Goal: Download file/media

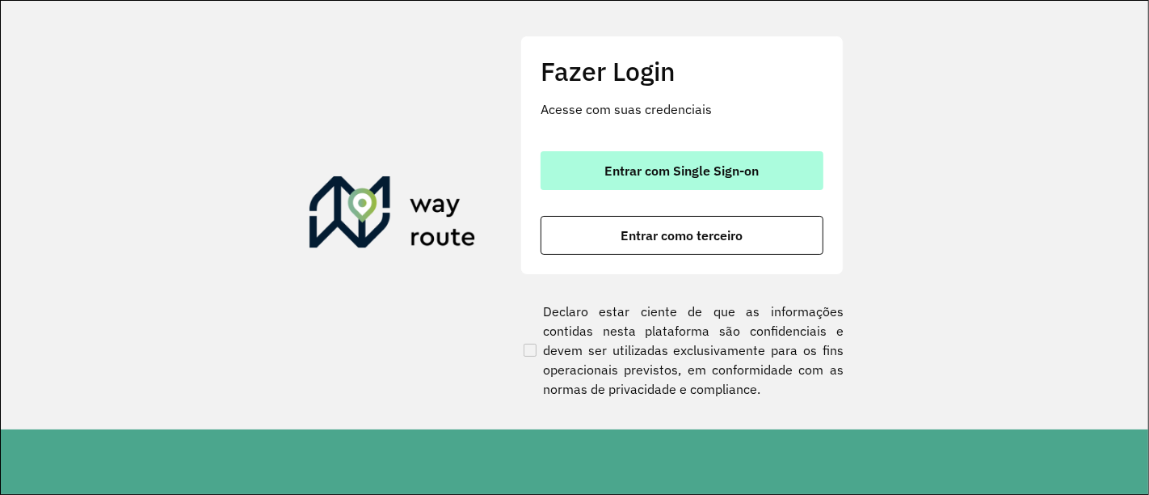
click at [701, 165] on span "Entrar com Single Sign-on" at bounding box center [682, 170] width 154 height 13
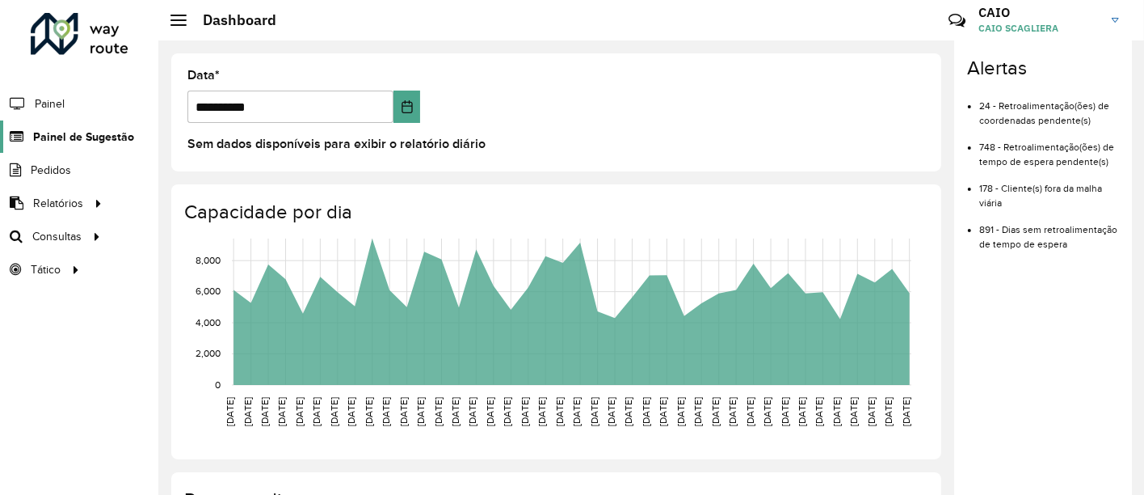
click at [74, 128] on span "Painel de Sugestão" at bounding box center [83, 136] width 101 height 17
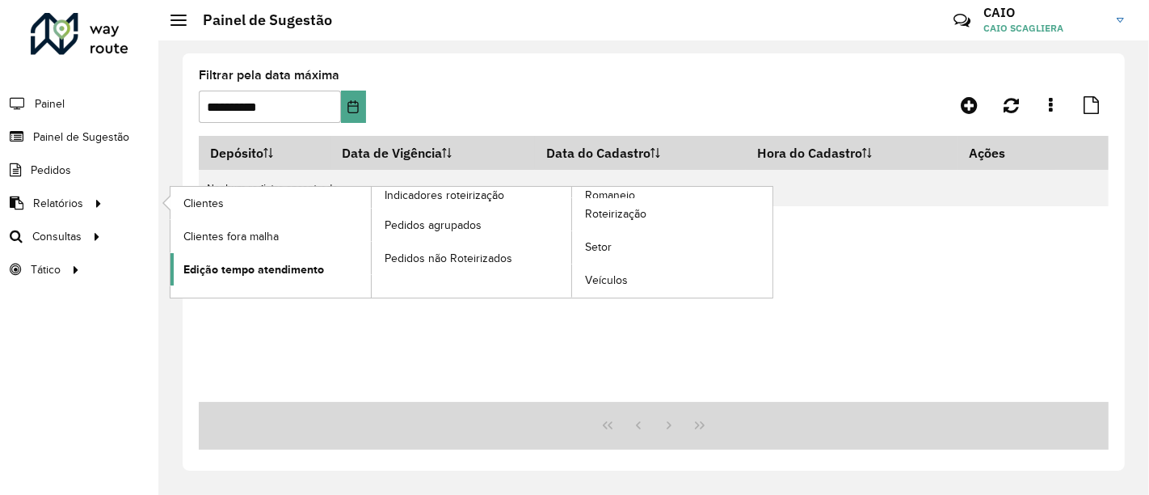
click at [248, 262] on span "Edição tempo atendimento" at bounding box center [253, 269] width 141 height 17
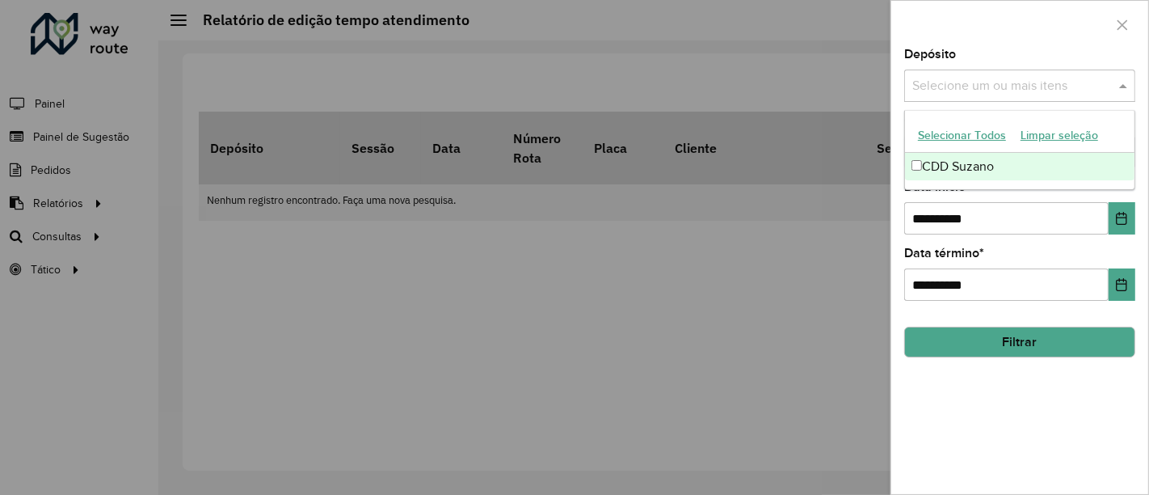
click at [1021, 98] on div "Selecione um ou mais itens" at bounding box center [1019, 85] width 231 height 32
click at [970, 165] on div "CDD Suzano" at bounding box center [1020, 166] width 230 height 27
drag, startPoint x: 975, startPoint y: 36, endPoint x: 974, endPoint y: 98, distance: 61.4
click at [975, 38] on div at bounding box center [1019, 25] width 257 height 48
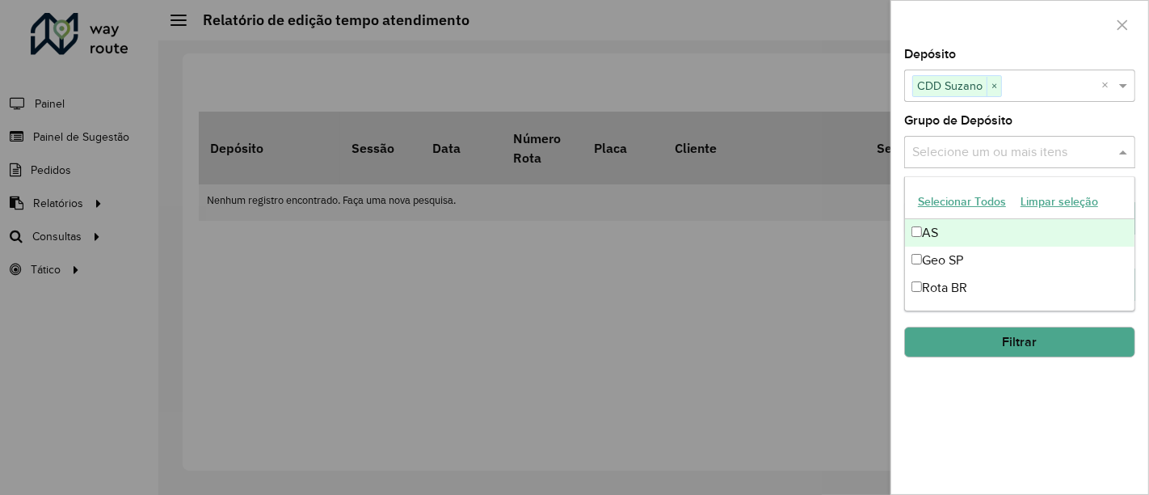
click at [988, 145] on input "text" at bounding box center [1011, 152] width 207 height 19
drag, startPoint x: 1016, startPoint y: 55, endPoint x: 1014, endPoint y: 71, distance: 16.2
click at [1016, 55] on div "Depósito Selecione um ou mais itens CDD Suzano × ×" at bounding box center [1019, 74] width 231 height 53
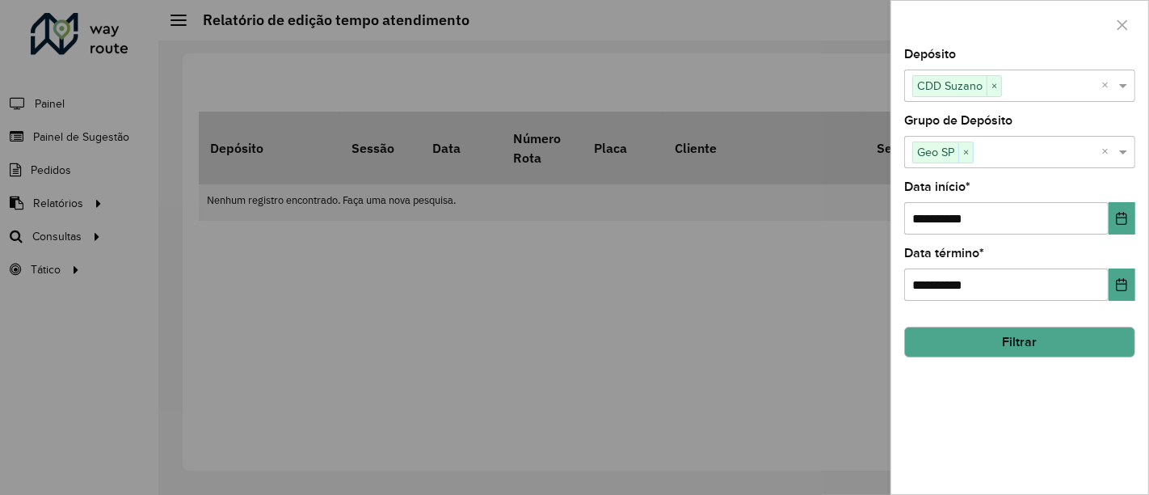
click at [1013, 163] on div "Selecione um ou mais itens Geo SP ×" at bounding box center [1002, 152] width 197 height 30
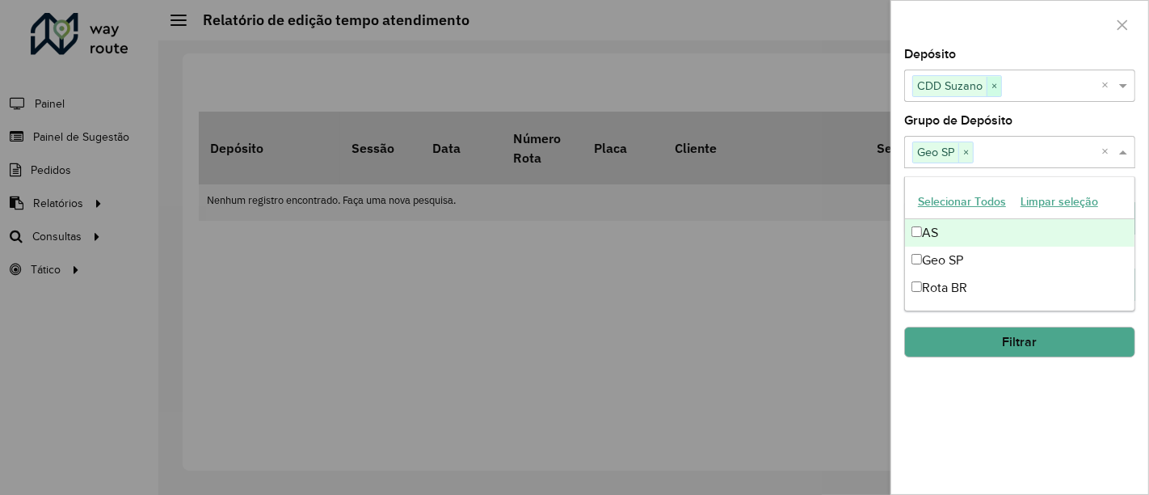
drag, startPoint x: 1006, startPoint y: 26, endPoint x: 989, endPoint y: 94, distance: 70.0
click at [1006, 26] on div at bounding box center [1019, 25] width 257 height 48
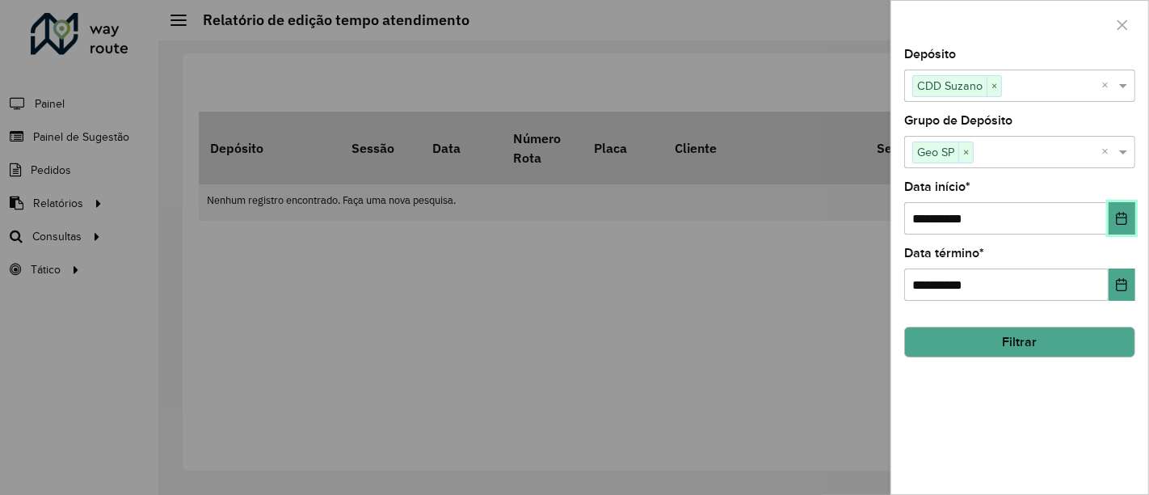
click at [1121, 219] on icon "Choose Date" at bounding box center [1121, 218] width 13 height 13
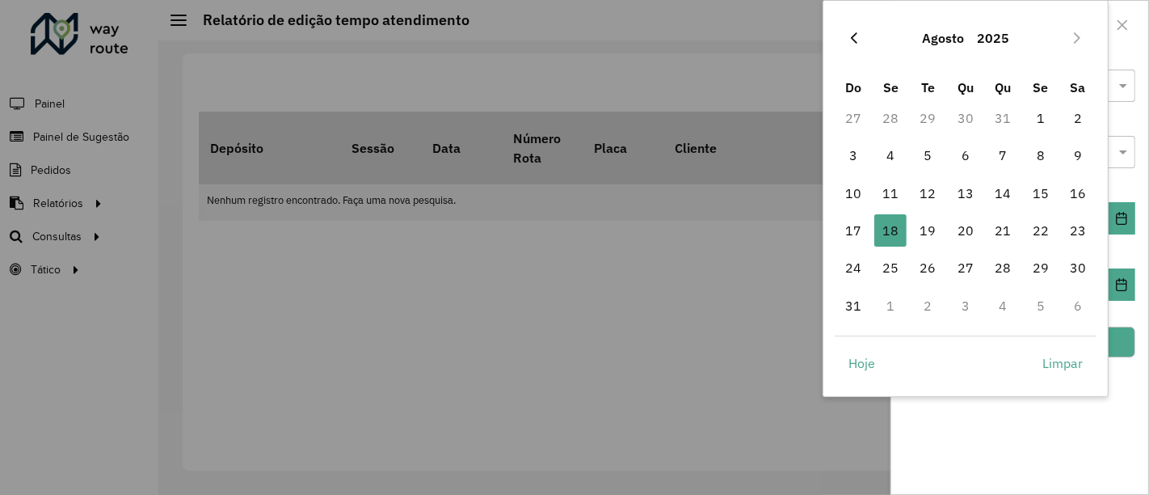
click at [852, 38] on icon "Previous Month" at bounding box center [854, 37] width 6 height 11
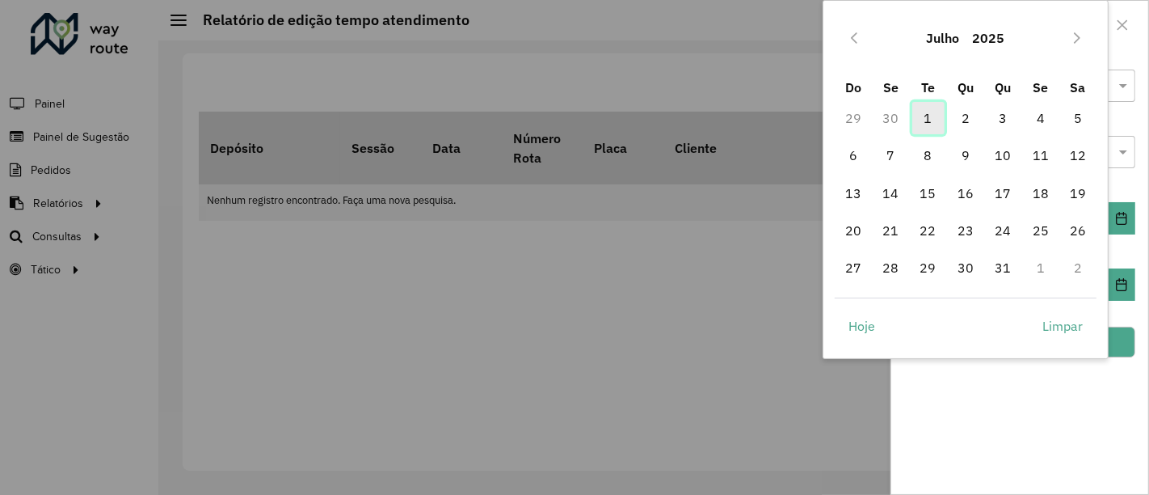
click at [935, 124] on span "1" at bounding box center [928, 118] width 32 height 32
type input "**********"
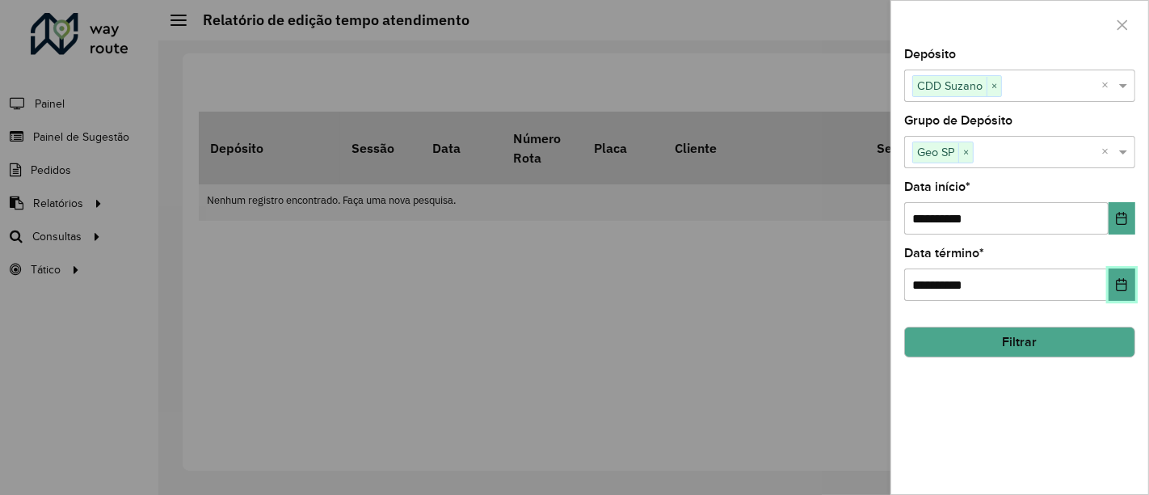
click at [1115, 289] on icon "Choose Date" at bounding box center [1121, 284] width 13 height 13
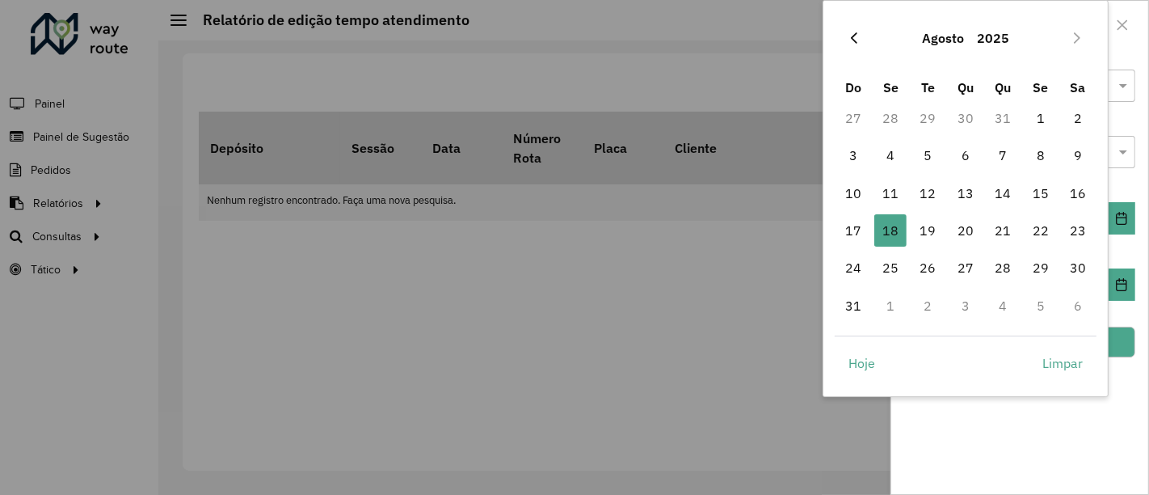
click at [856, 34] on icon "Previous Month" at bounding box center [854, 38] width 13 height 13
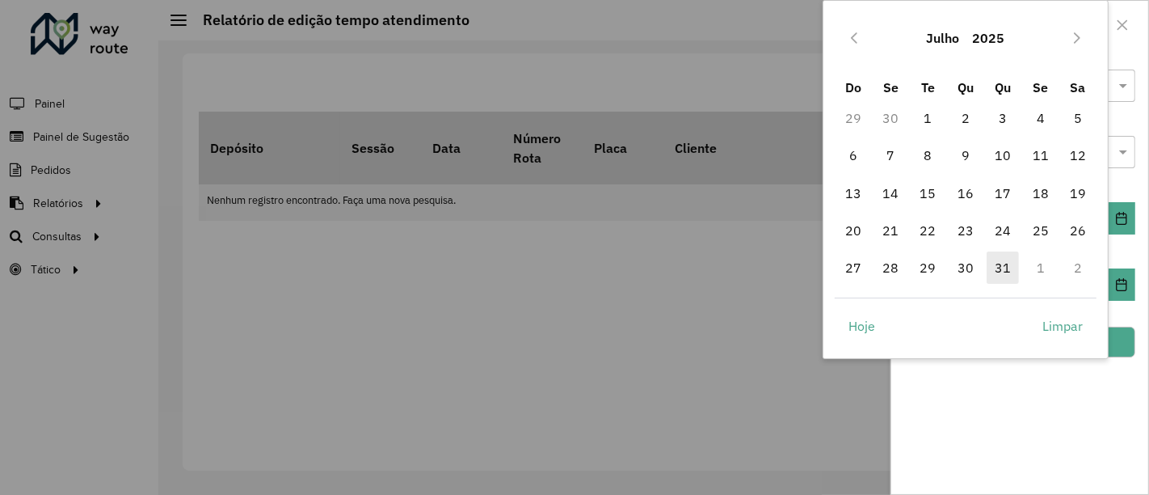
click at [1007, 268] on span "31" at bounding box center [1003, 267] width 32 height 32
type input "**********"
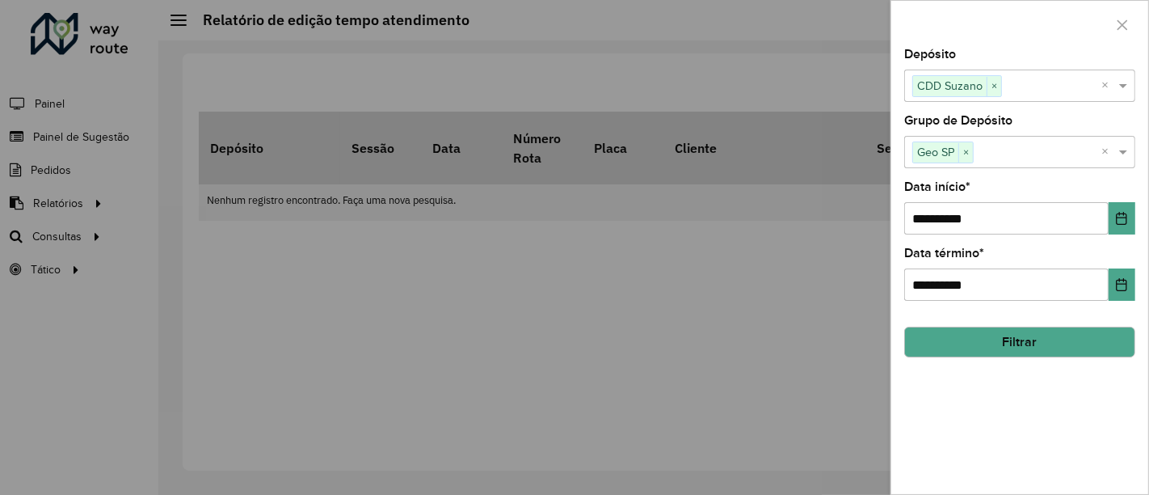
click at [1097, 347] on button "Filtrar" at bounding box center [1019, 341] width 231 height 31
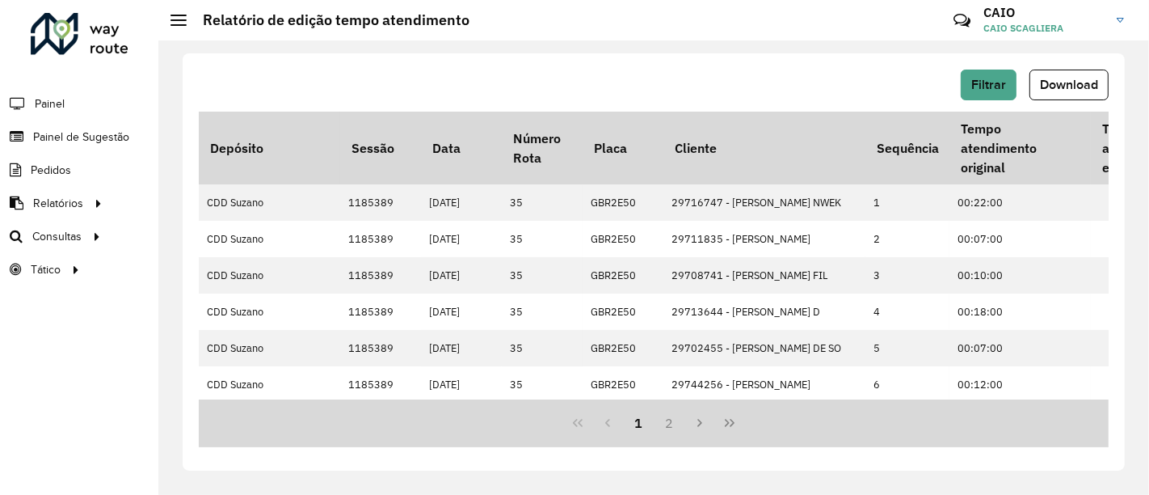
click at [1065, 94] on button "Download" at bounding box center [1068, 84] width 79 height 31
click at [997, 81] on span "Filtrar" at bounding box center [988, 85] width 35 height 14
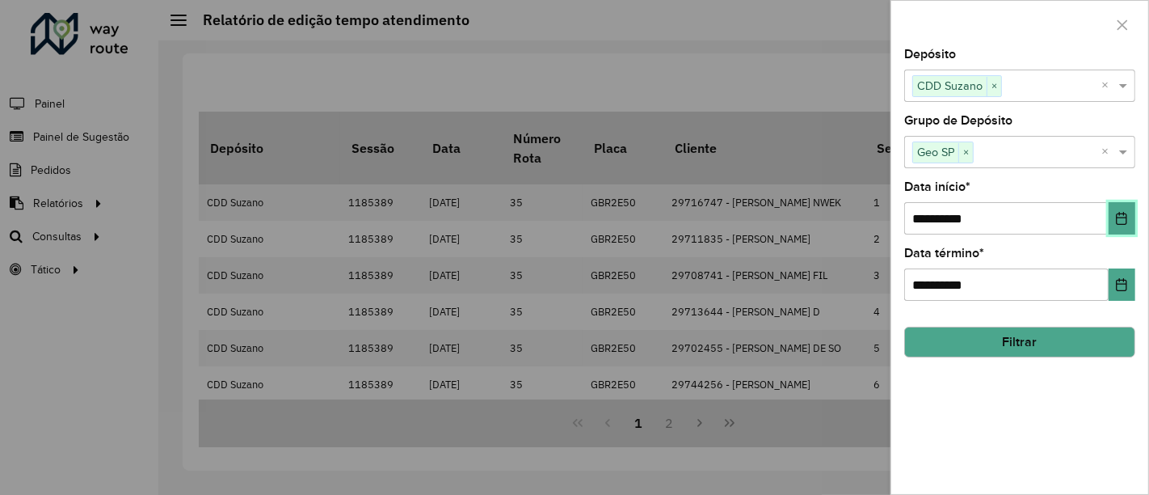
click at [1118, 217] on icon "Choose Date" at bounding box center [1122, 218] width 11 height 13
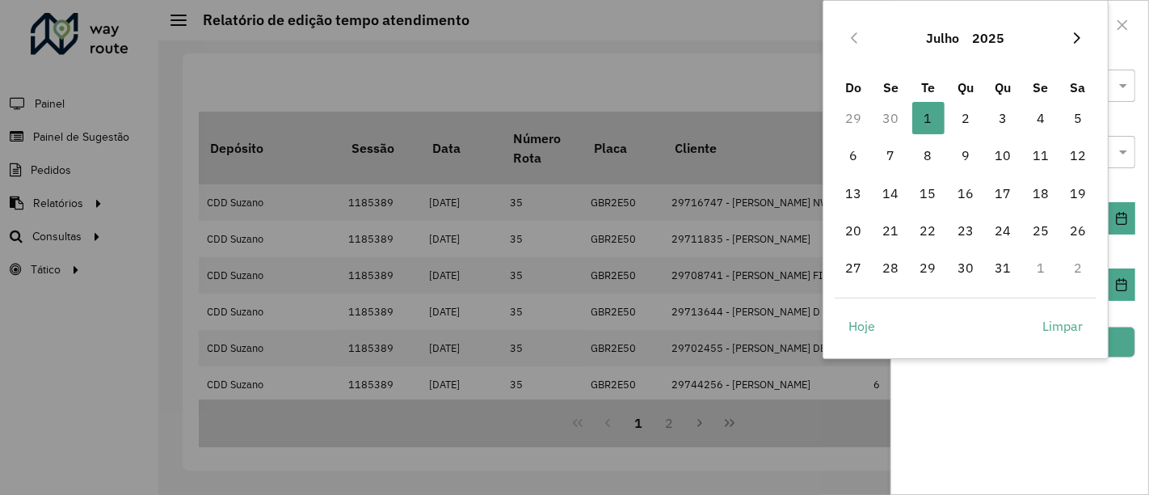
click at [1078, 39] on icon "Next Month" at bounding box center [1077, 37] width 6 height 11
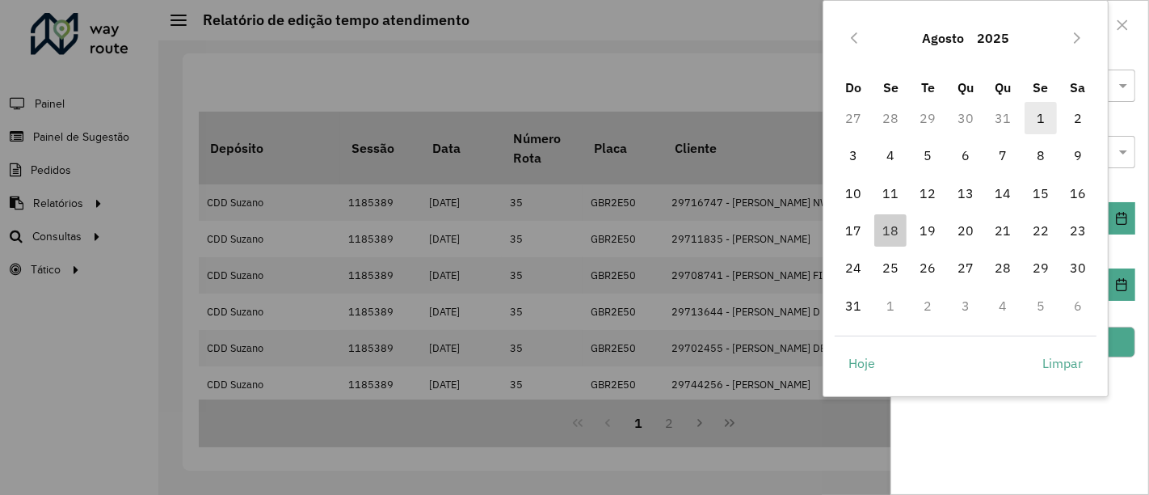
click at [1034, 121] on span "1" at bounding box center [1041, 118] width 32 height 32
type input "**********"
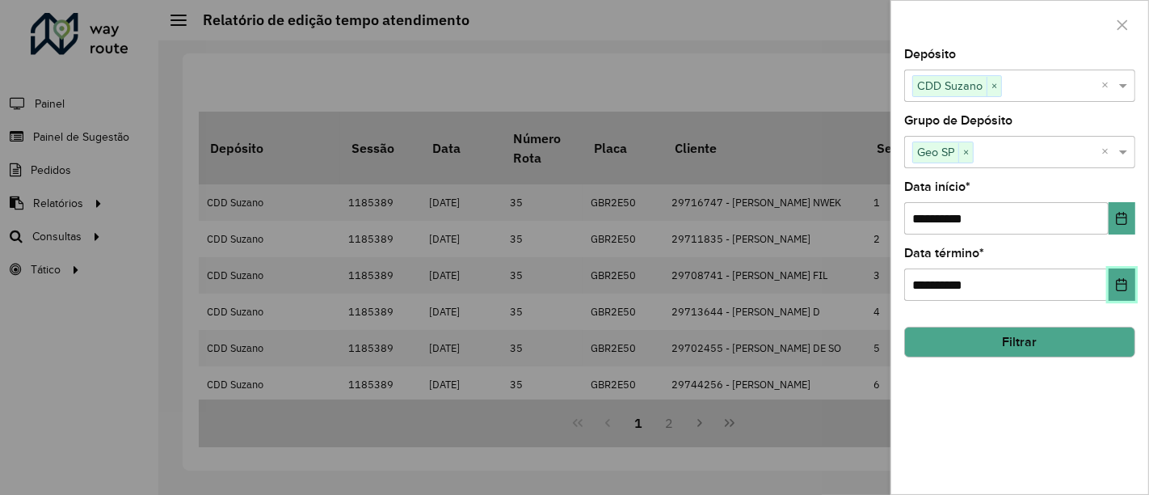
click at [1129, 288] on button "Choose Date" at bounding box center [1122, 284] width 27 height 32
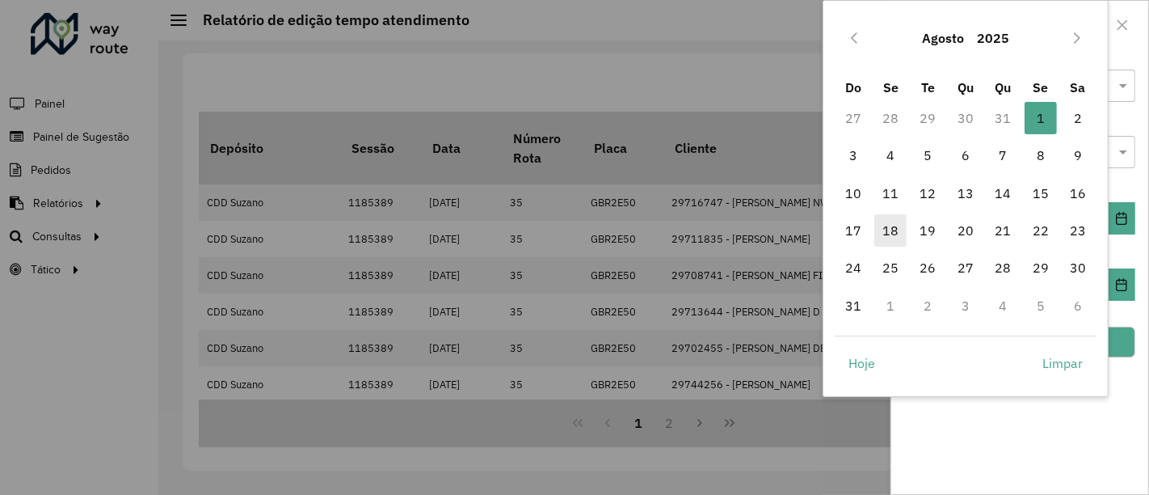
click at [900, 233] on span "18" at bounding box center [890, 230] width 32 height 32
type input "**********"
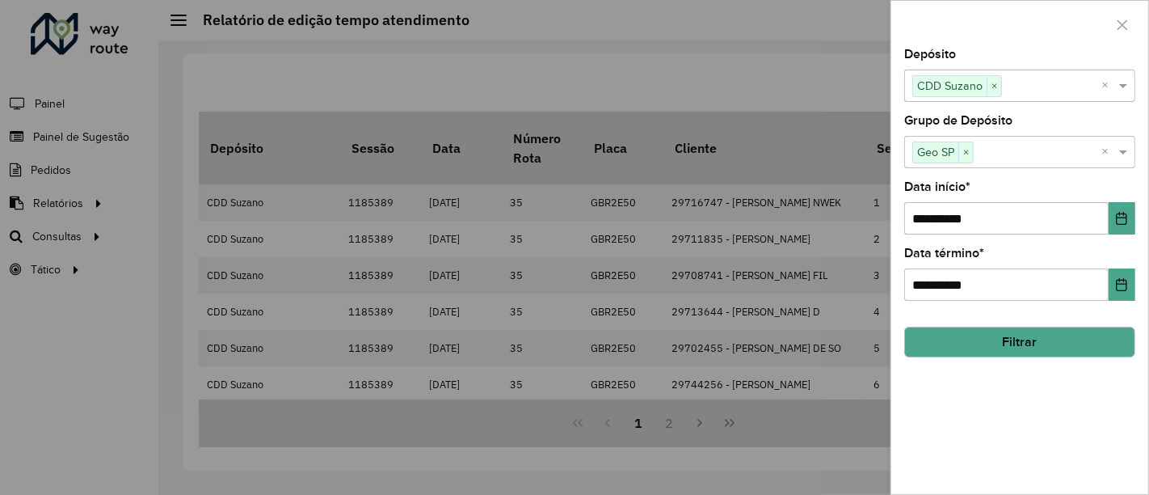
click at [1050, 346] on button "Filtrar" at bounding box center [1019, 341] width 231 height 31
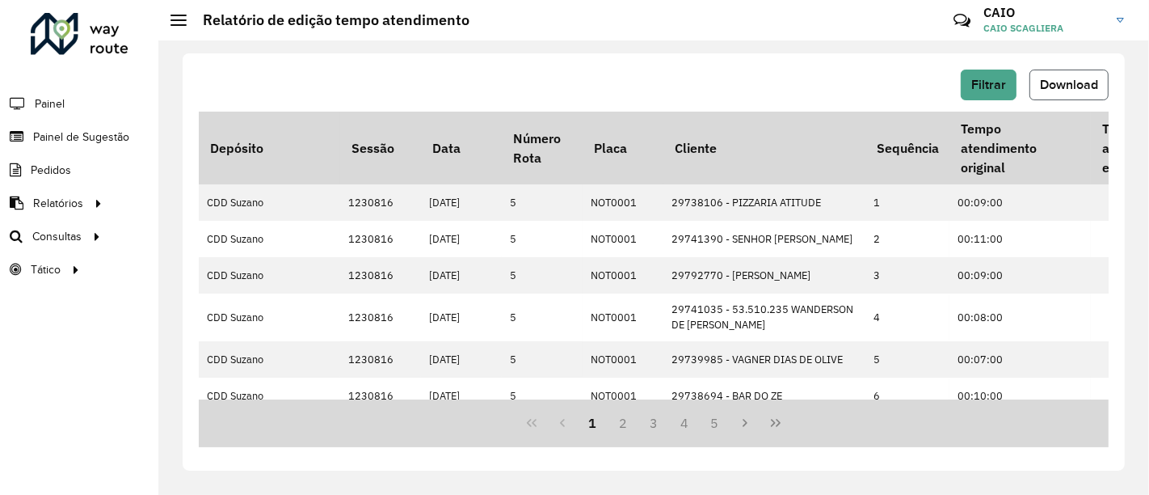
click at [1059, 86] on span "Download" at bounding box center [1069, 85] width 58 height 14
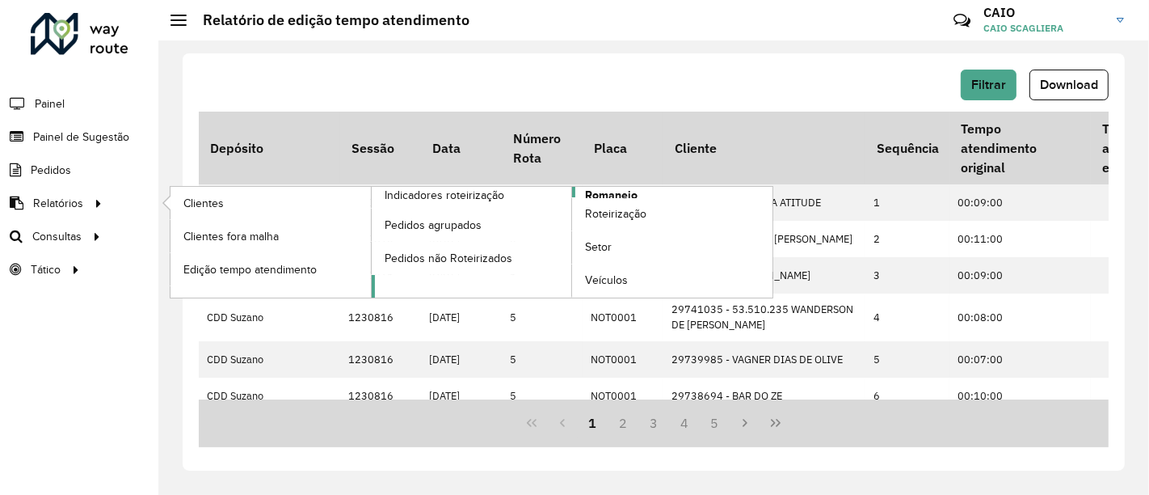
click at [602, 192] on span "Romaneio" at bounding box center [611, 195] width 53 height 17
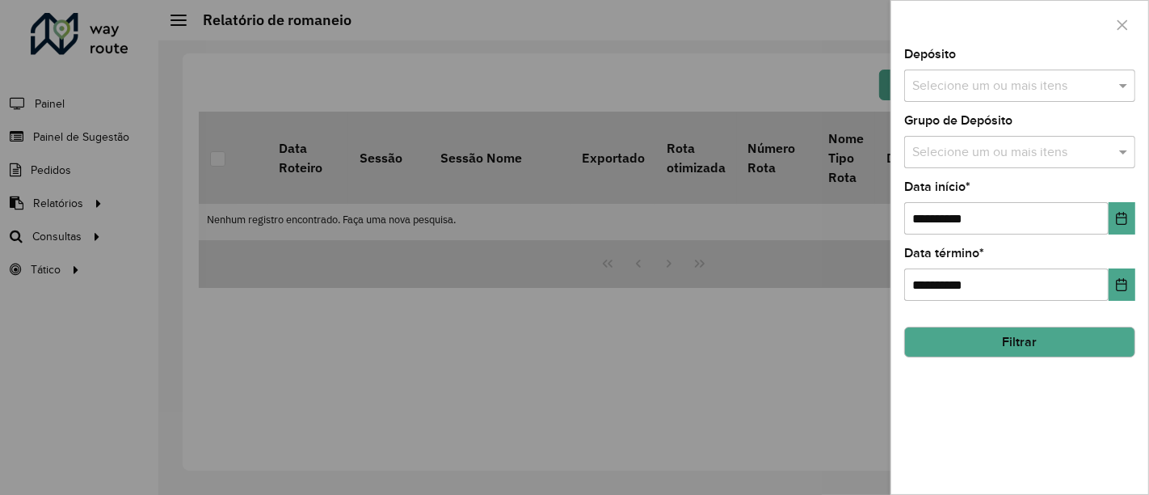
click at [985, 77] on input "text" at bounding box center [1011, 86] width 207 height 19
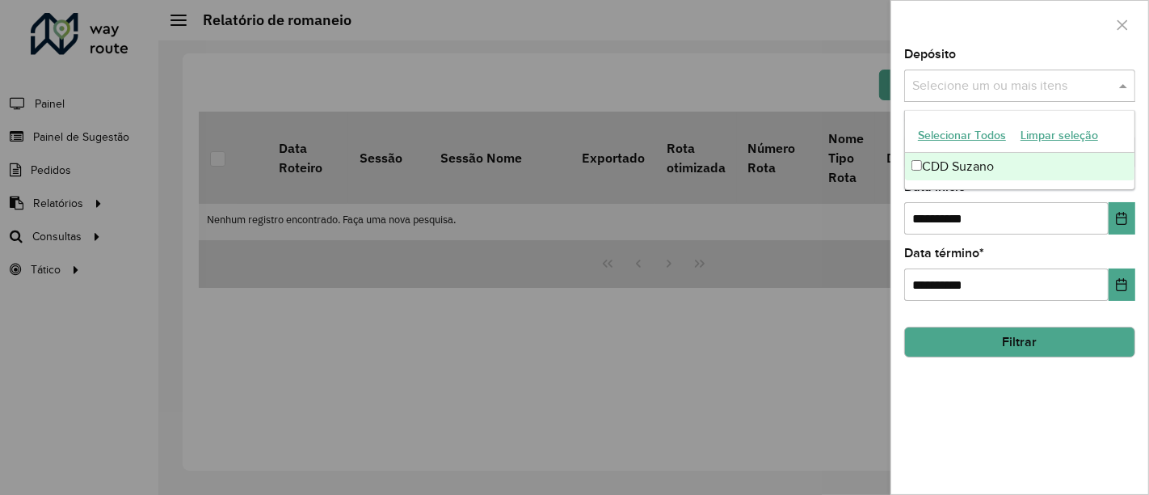
click at [934, 162] on div "CDD Suzano" at bounding box center [1020, 166] width 230 height 27
click at [949, 11] on div at bounding box center [1019, 25] width 257 height 48
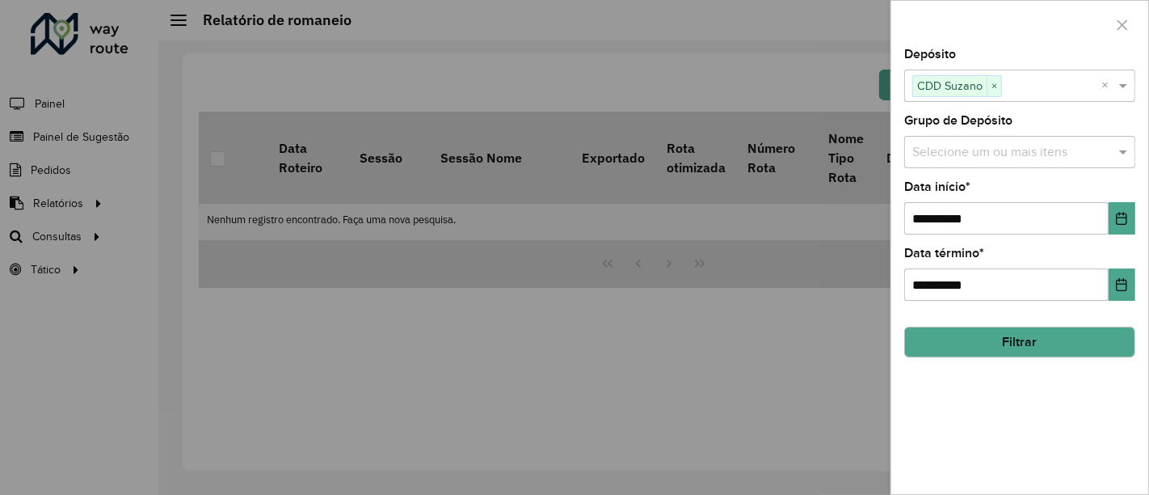
click at [971, 150] on input "text" at bounding box center [1011, 152] width 207 height 19
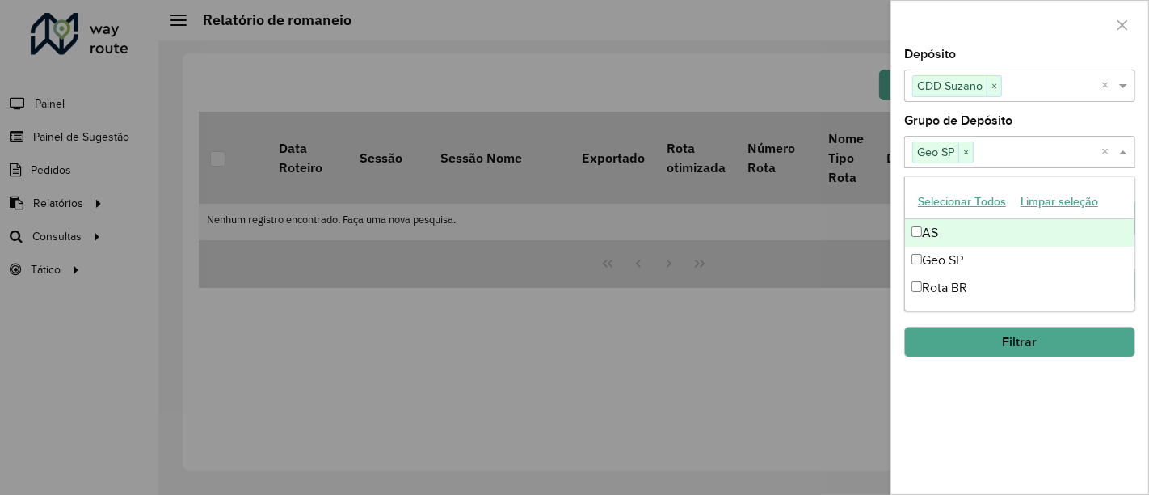
click at [968, 24] on div at bounding box center [1019, 25] width 257 height 48
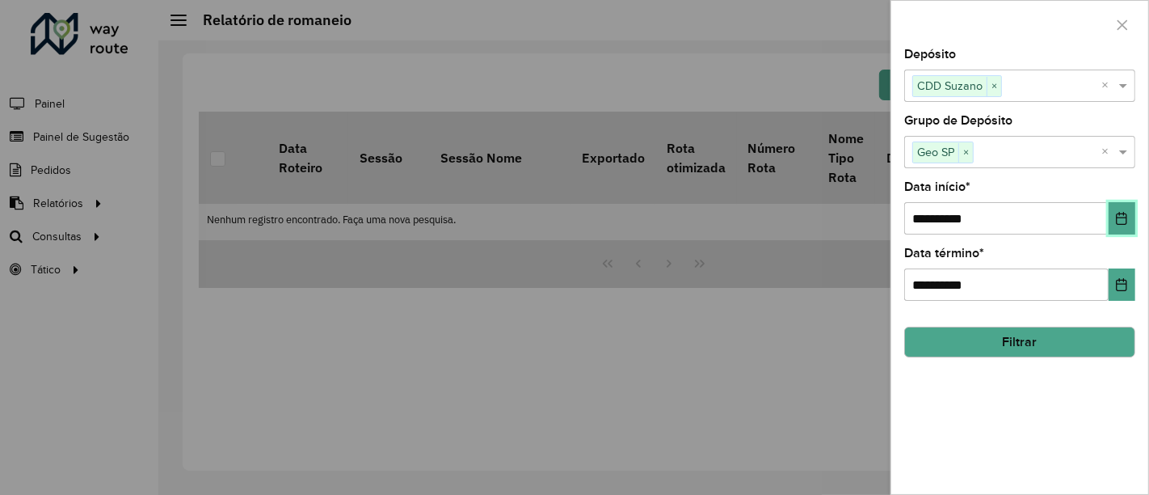
click at [1117, 218] on icon "Choose Date" at bounding box center [1121, 218] width 13 height 13
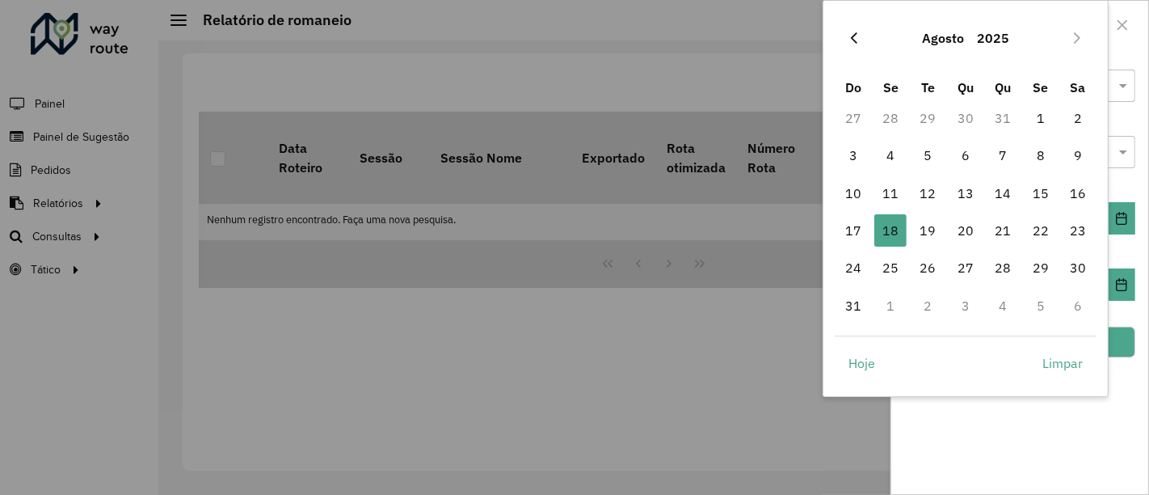
click at [856, 36] on icon "Previous Month" at bounding box center [854, 38] width 13 height 13
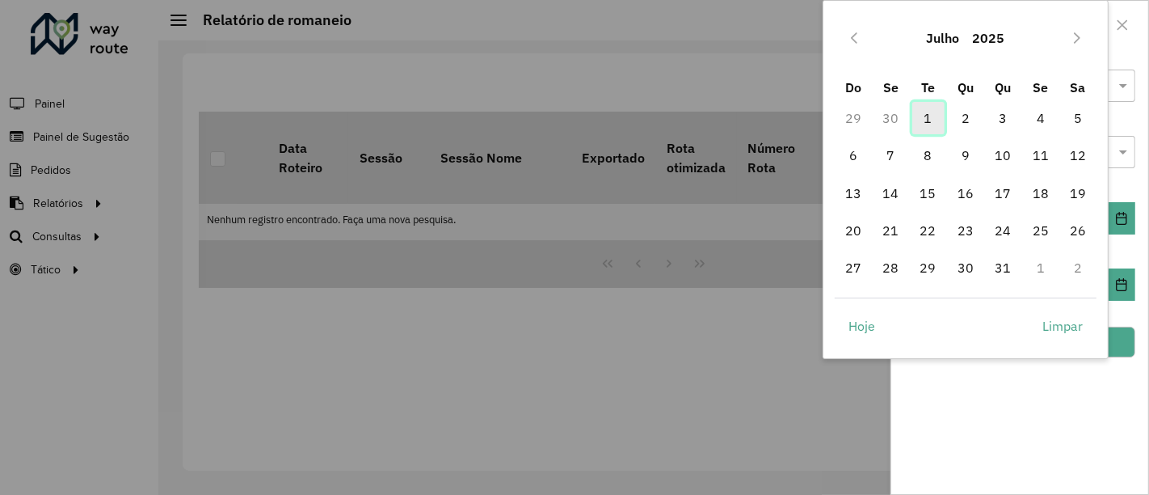
click at [933, 116] on span "1" at bounding box center [928, 118] width 32 height 32
type input "**********"
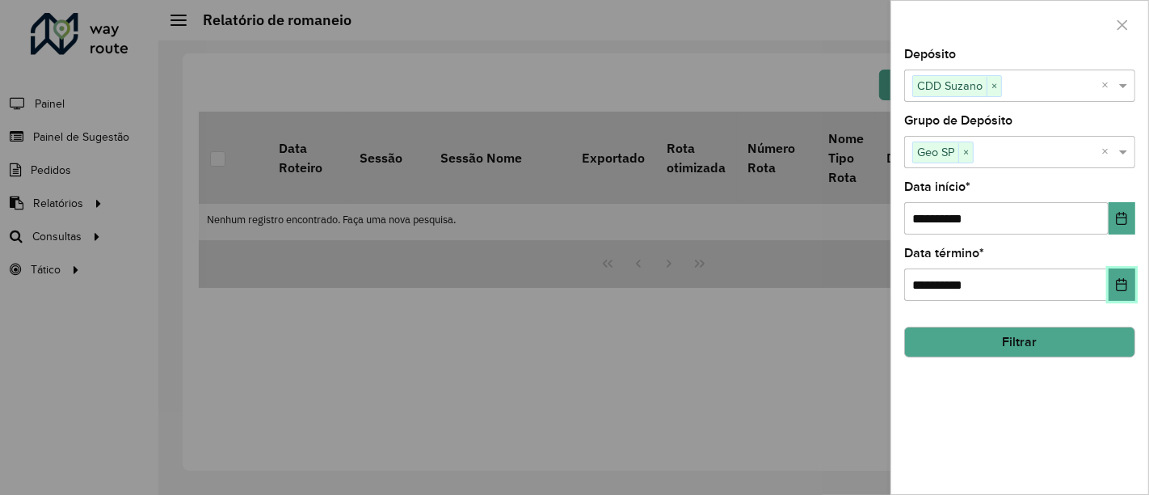
click at [1121, 284] on icon "Choose Date" at bounding box center [1121, 284] width 13 height 13
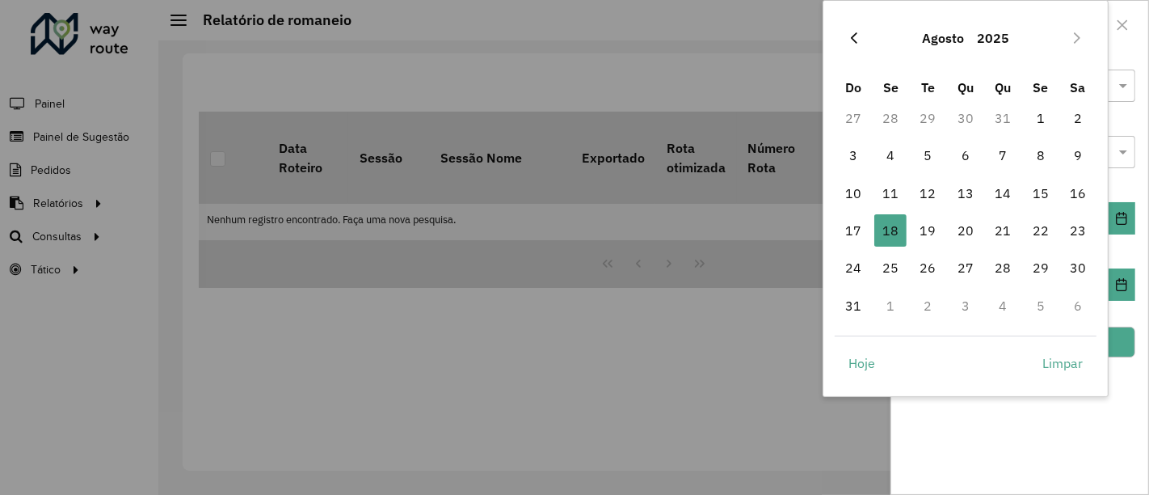
click at [854, 38] on icon "Previous Month" at bounding box center [854, 38] width 13 height 13
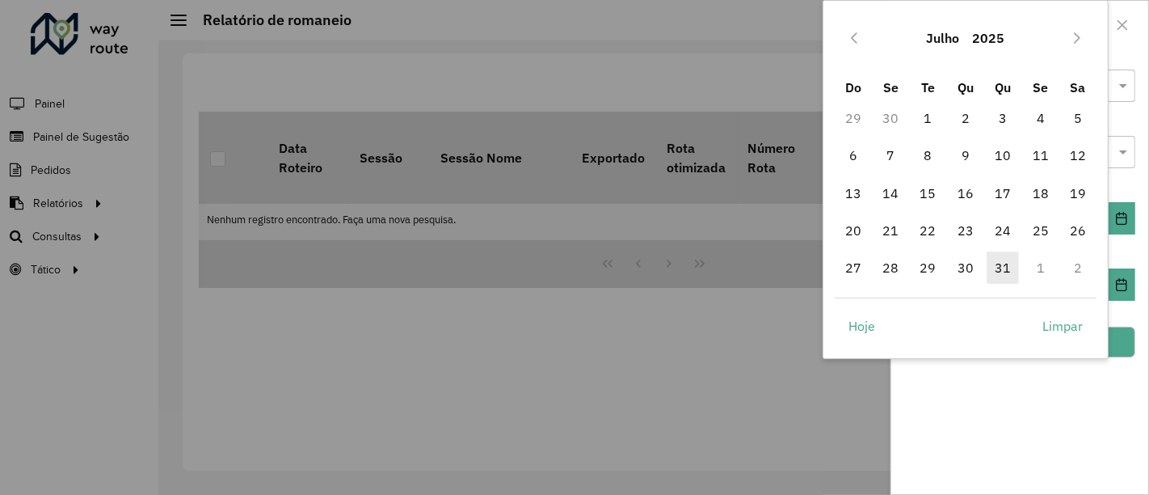
click at [1008, 269] on span "31" at bounding box center [1003, 267] width 32 height 32
type input "**********"
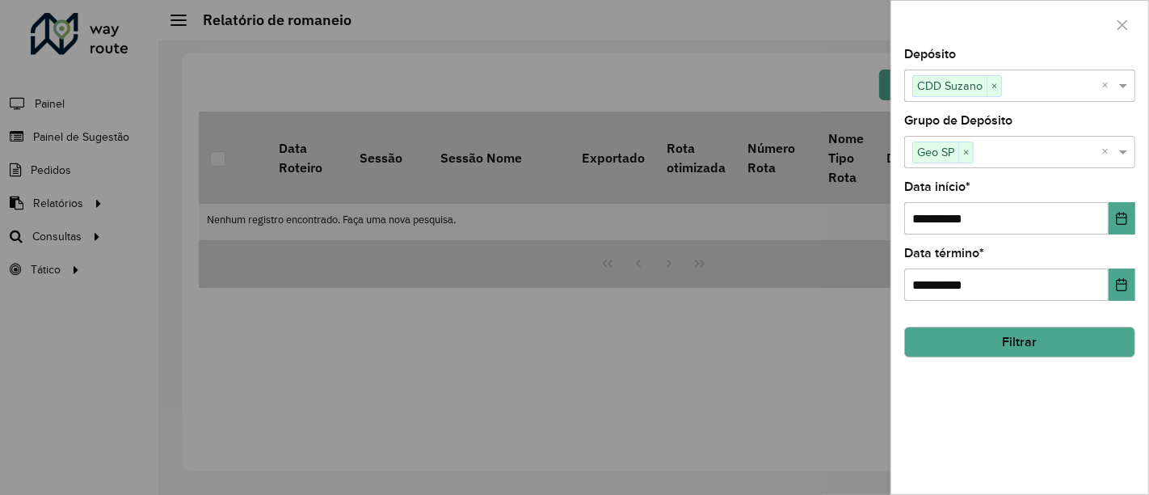
click at [1063, 349] on button "Filtrar" at bounding box center [1019, 341] width 231 height 31
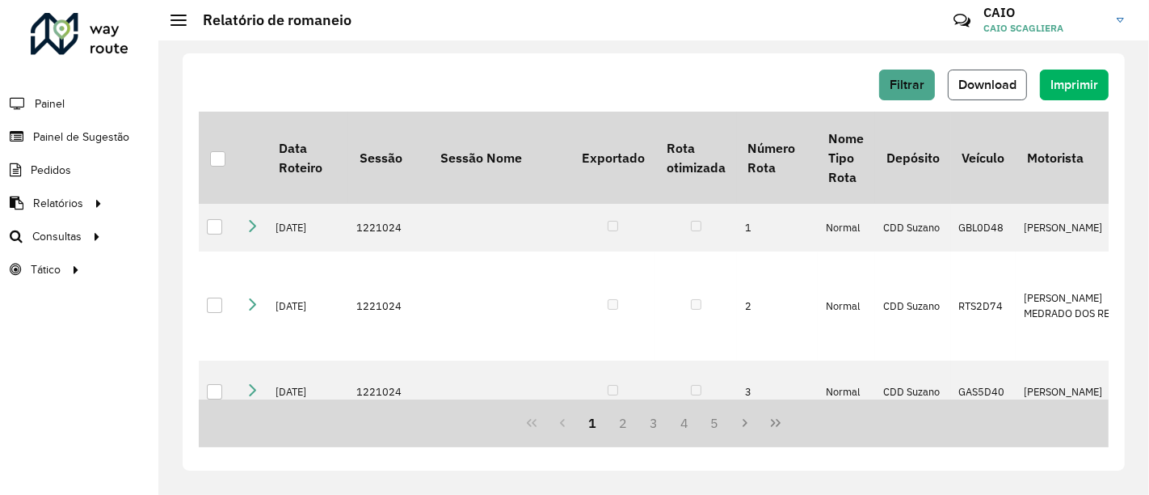
click at [1002, 86] on span "Download" at bounding box center [987, 85] width 58 height 14
